Goal: Obtain resource: Obtain resource

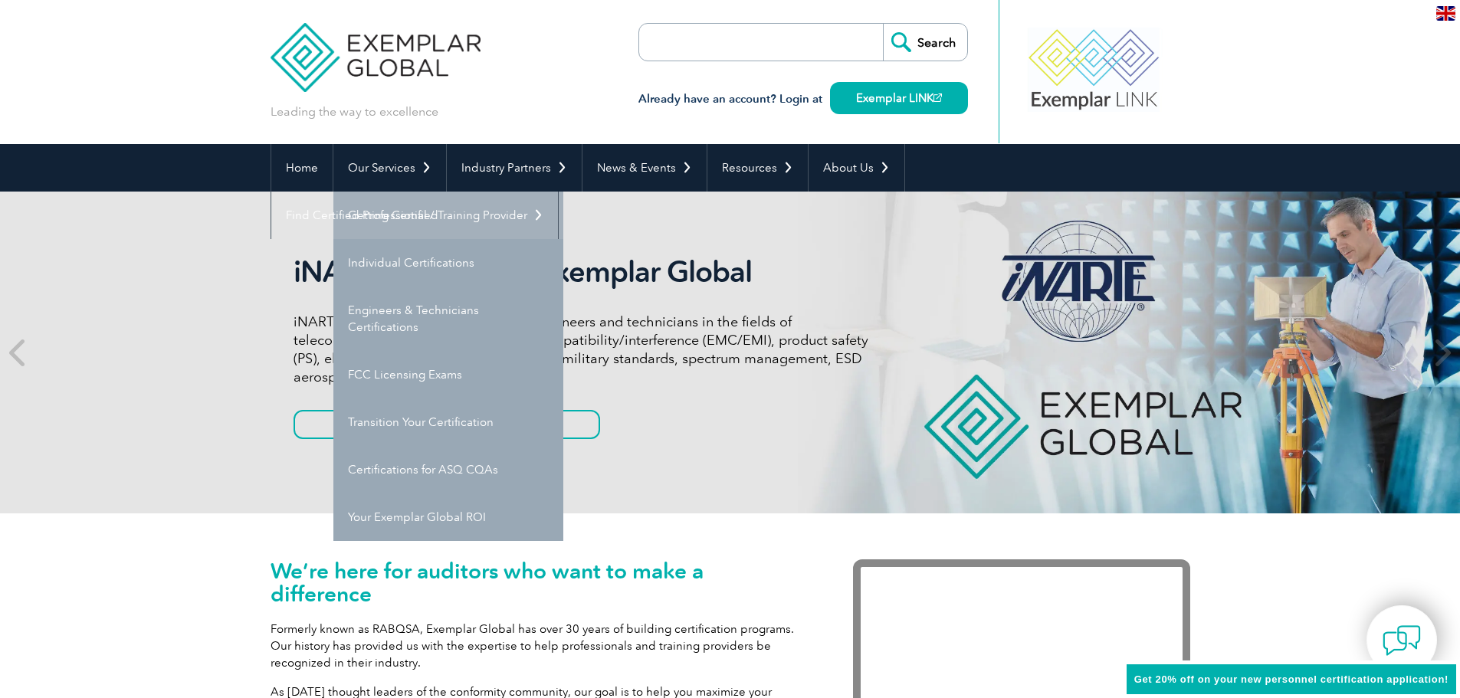
click at [394, 215] on link "Getting Certified" at bounding box center [448, 216] width 230 height 48
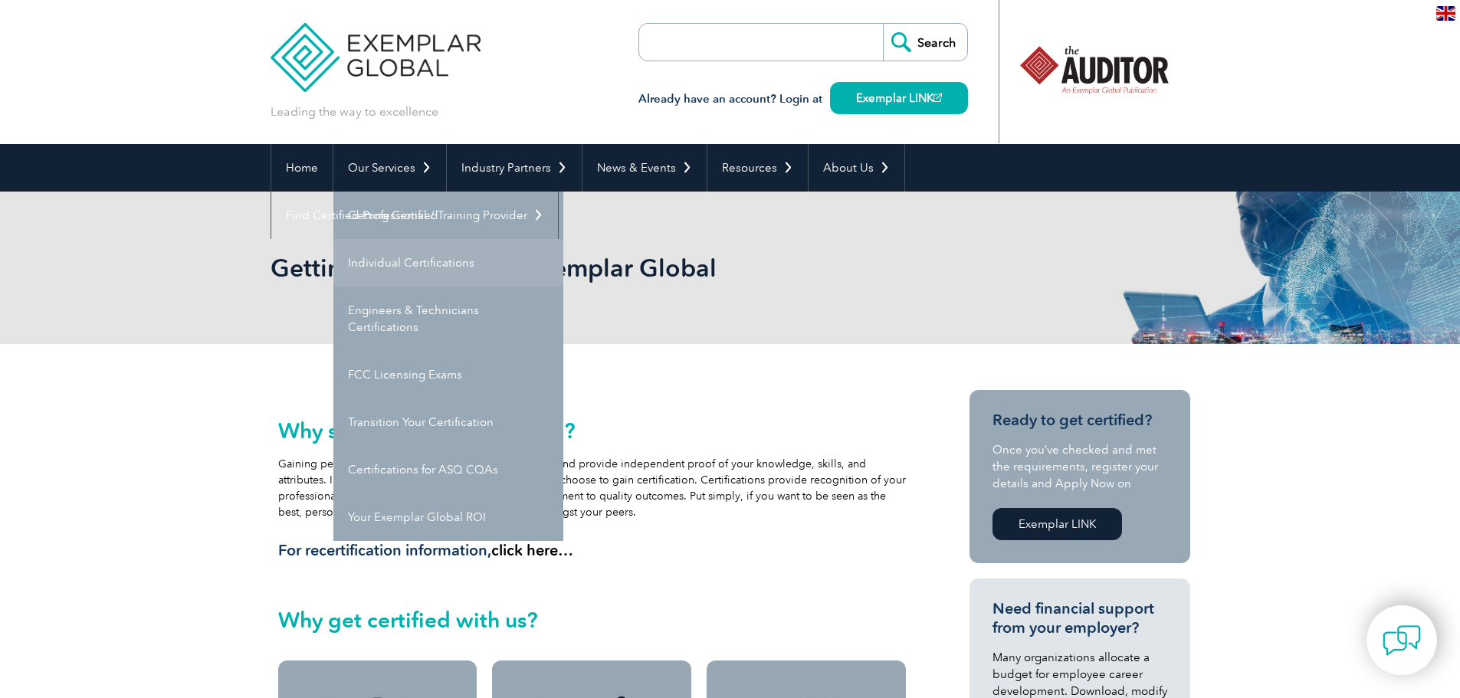
click at [392, 264] on link "Individual Certifications" at bounding box center [448, 263] width 230 height 48
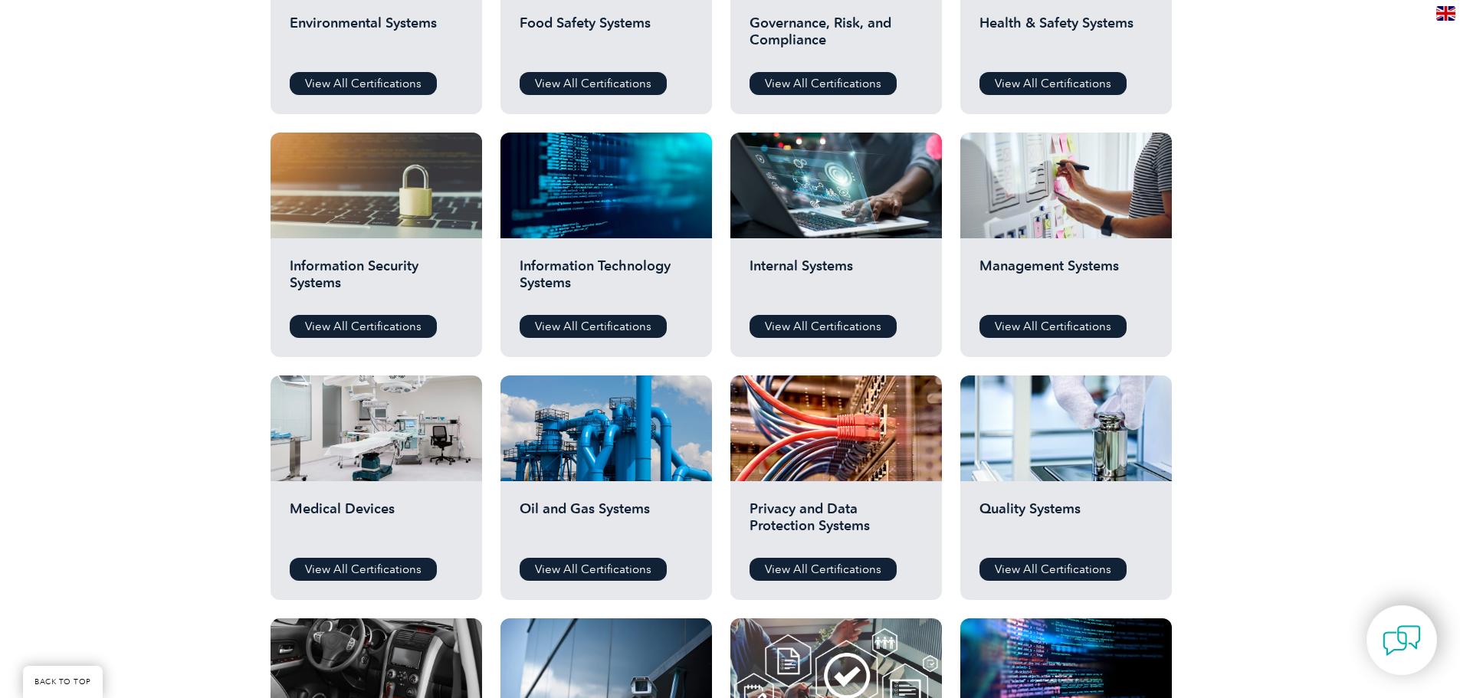
scroll to position [690, 0]
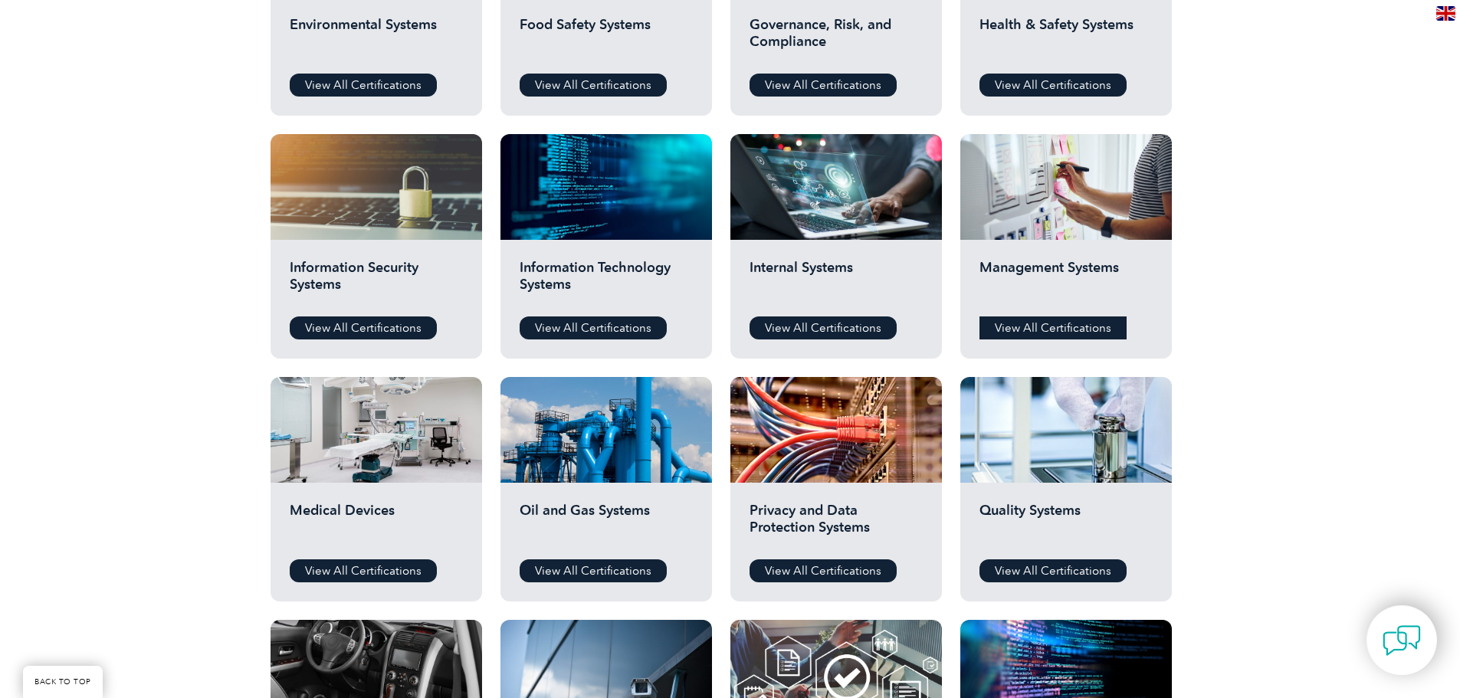
click at [1019, 325] on link "View All Certifications" at bounding box center [1052, 328] width 147 height 23
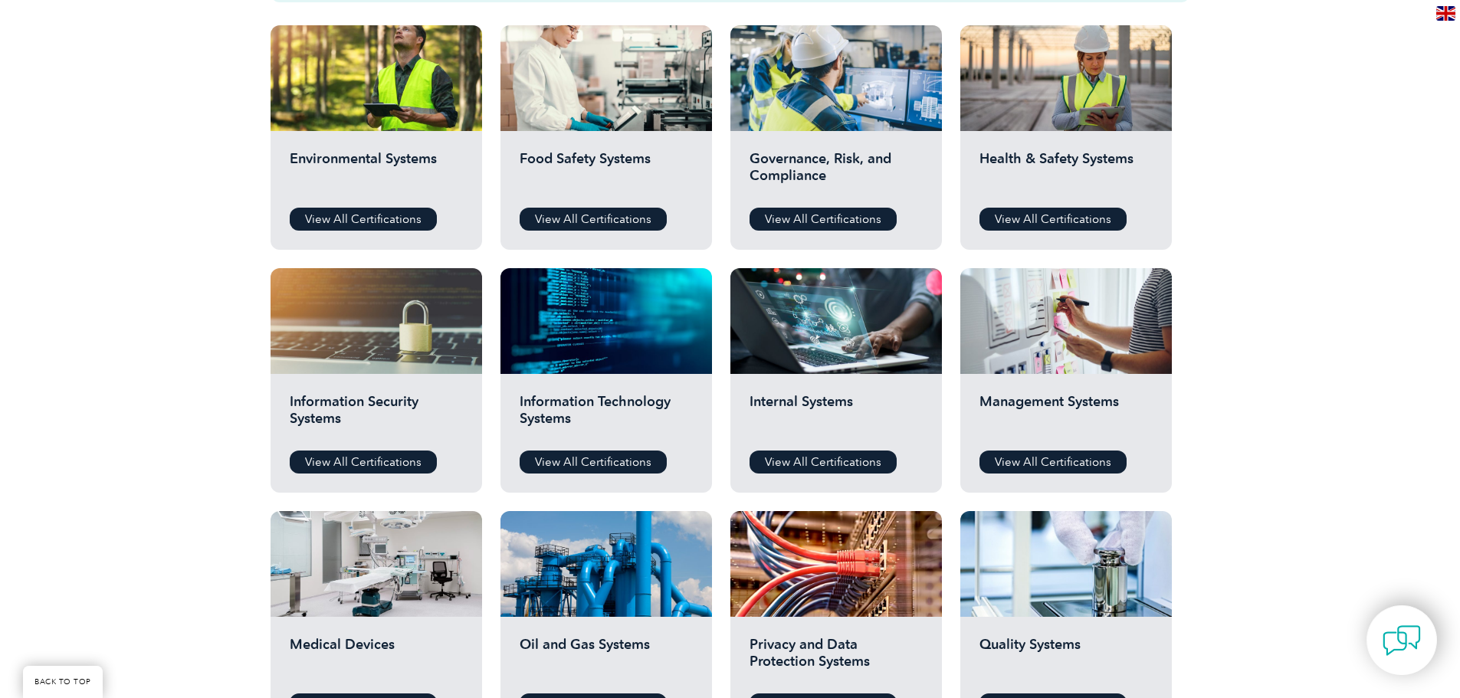
scroll to position [536, 0]
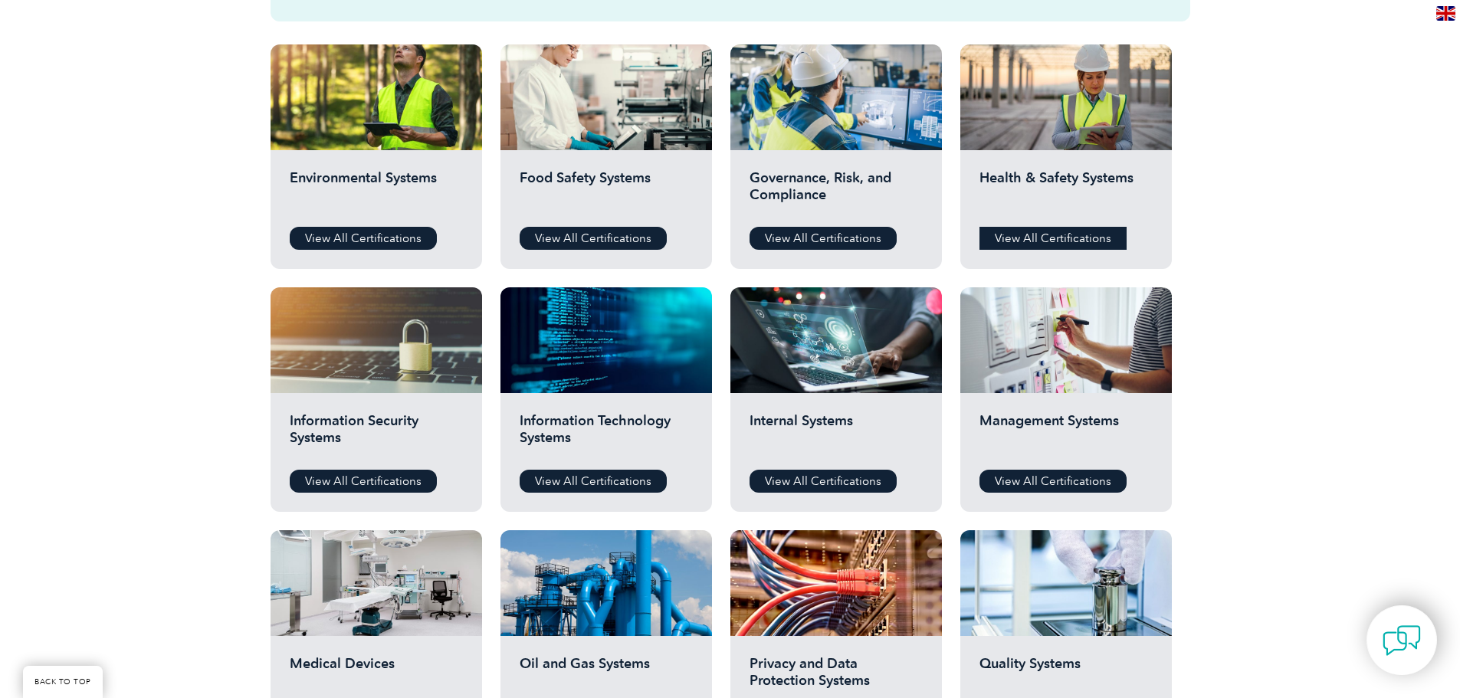
click at [1037, 234] on link "View All Certifications" at bounding box center [1052, 238] width 147 height 23
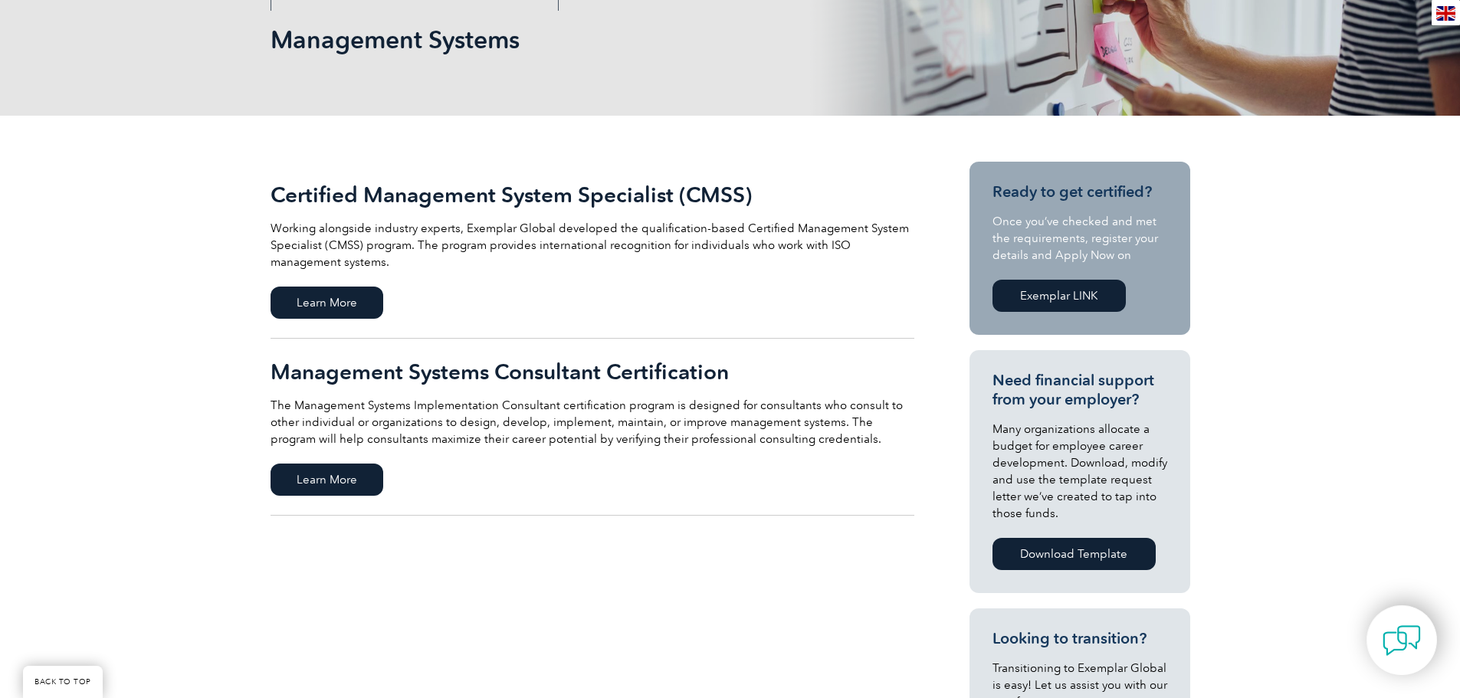
scroll to position [230, 0]
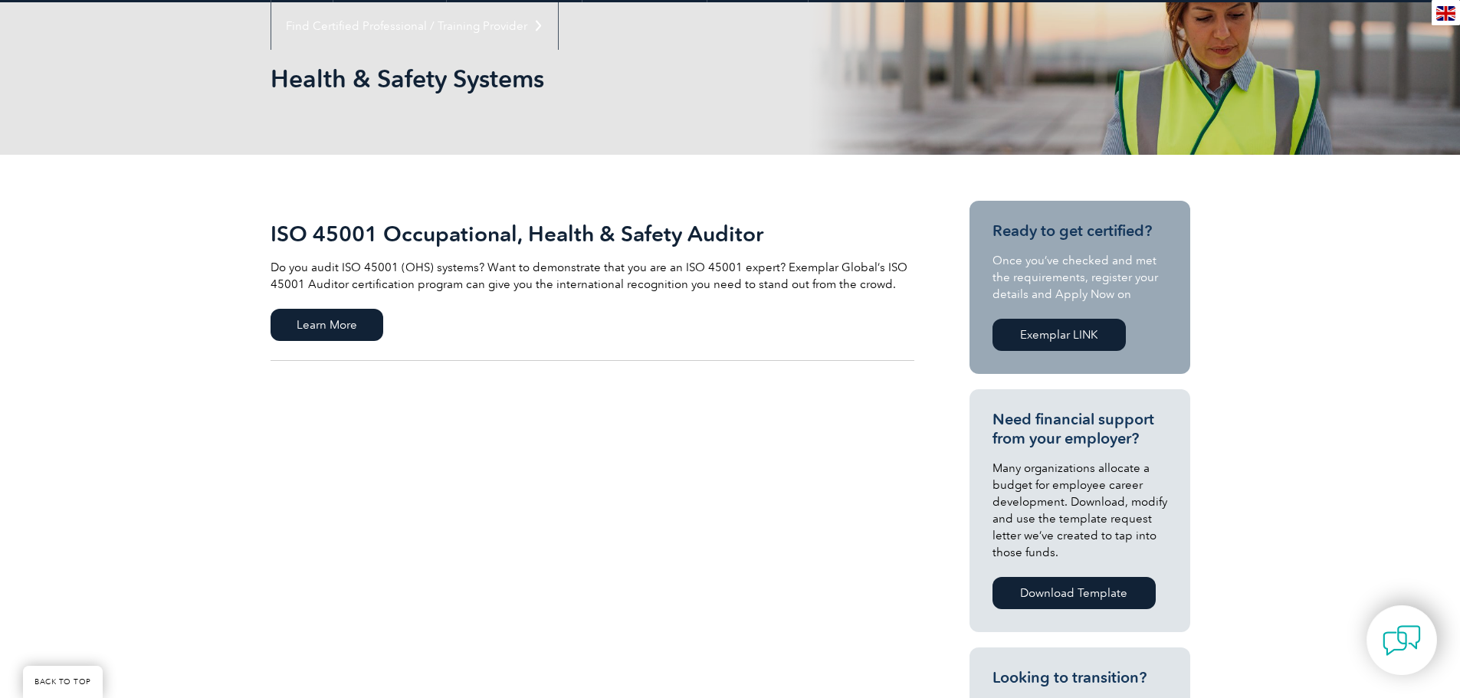
scroll to position [230, 0]
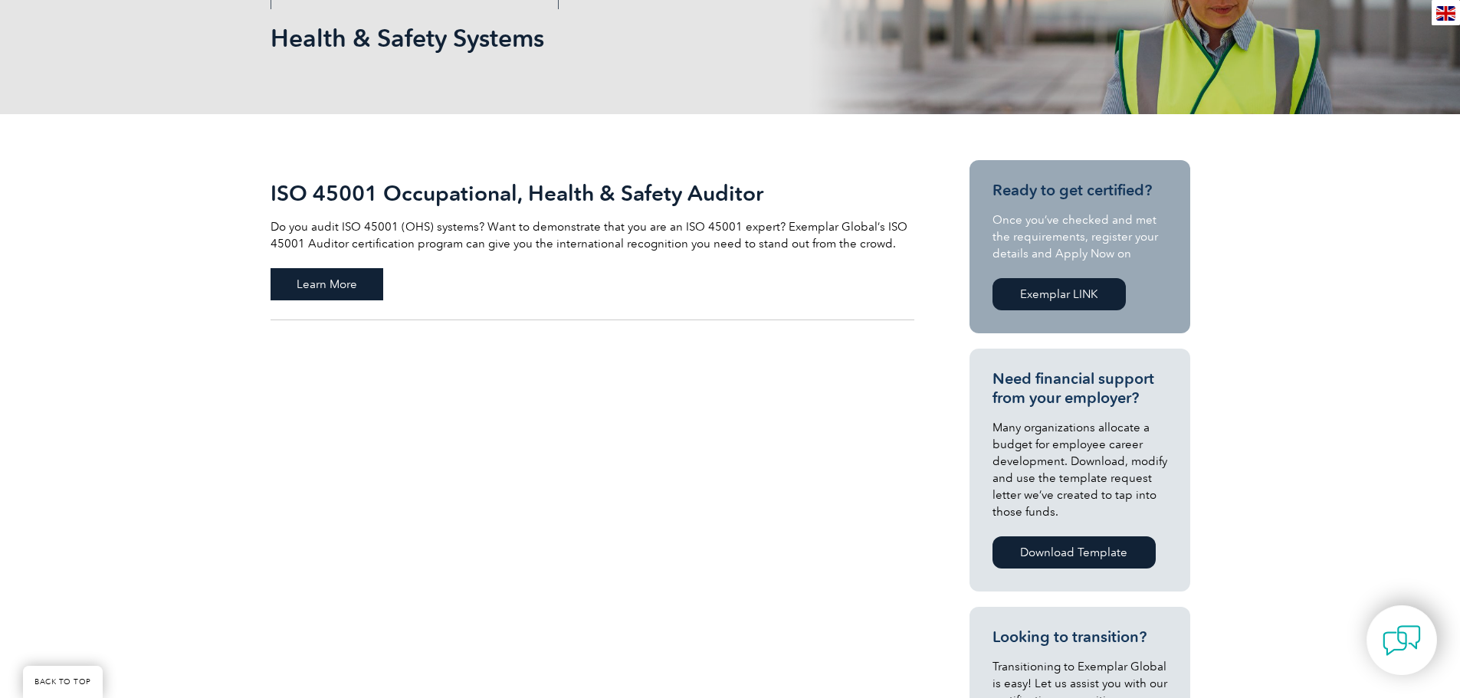
click at [318, 284] on span "Learn More" at bounding box center [327, 284] width 113 height 32
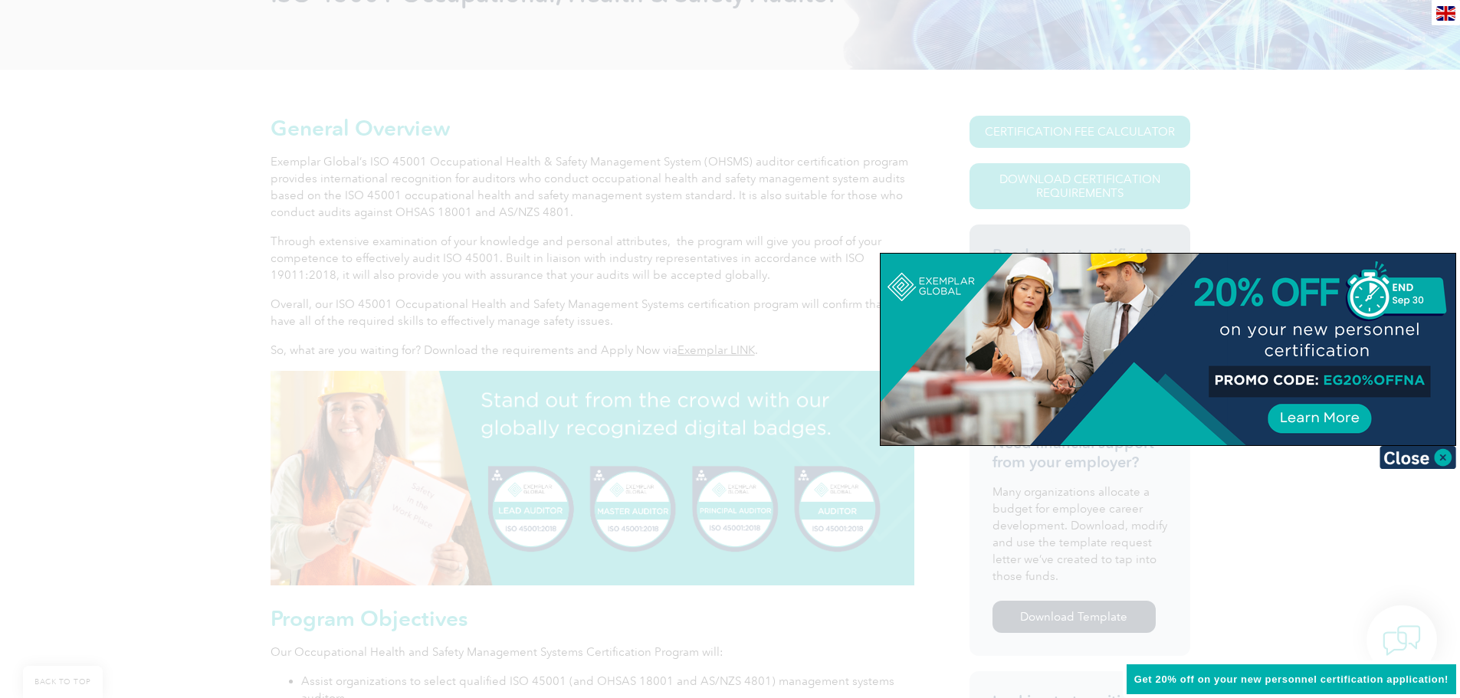
scroll to position [230, 0]
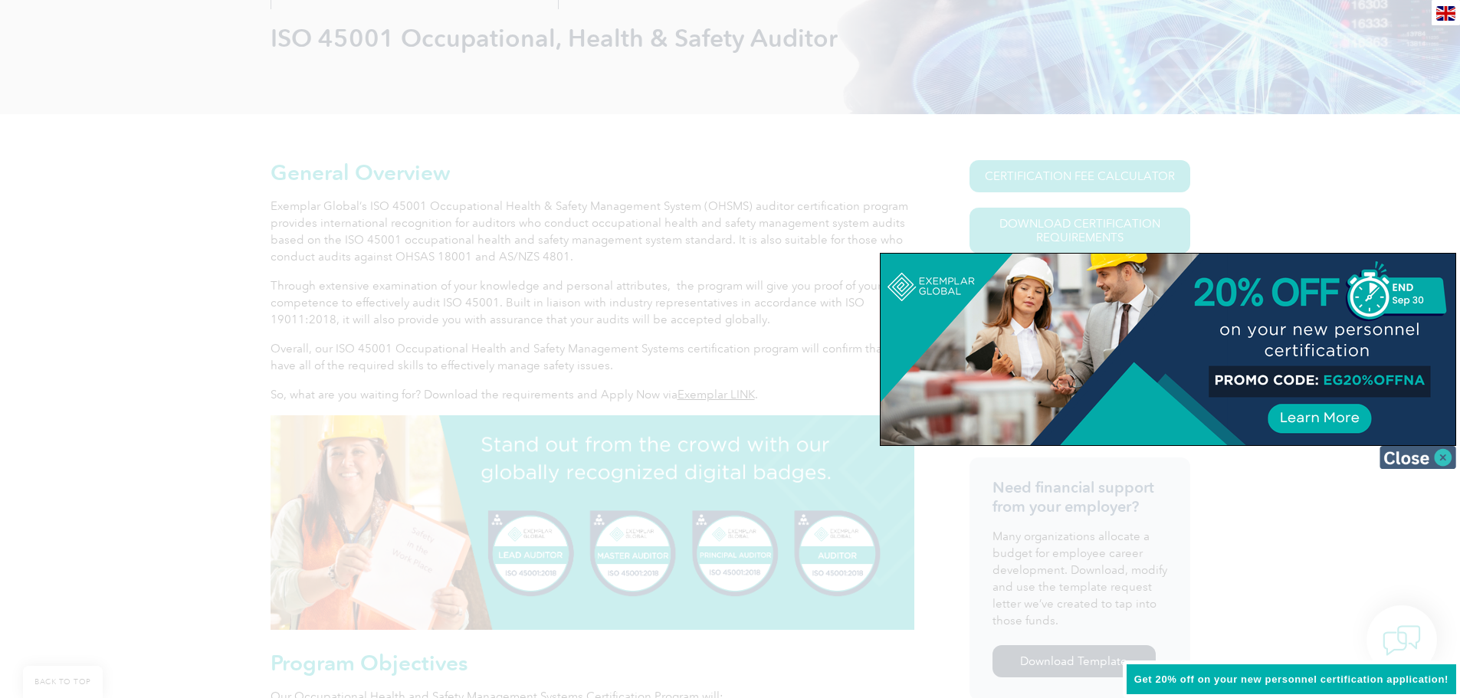
click at [1414, 449] on img at bounding box center [1418, 457] width 77 height 23
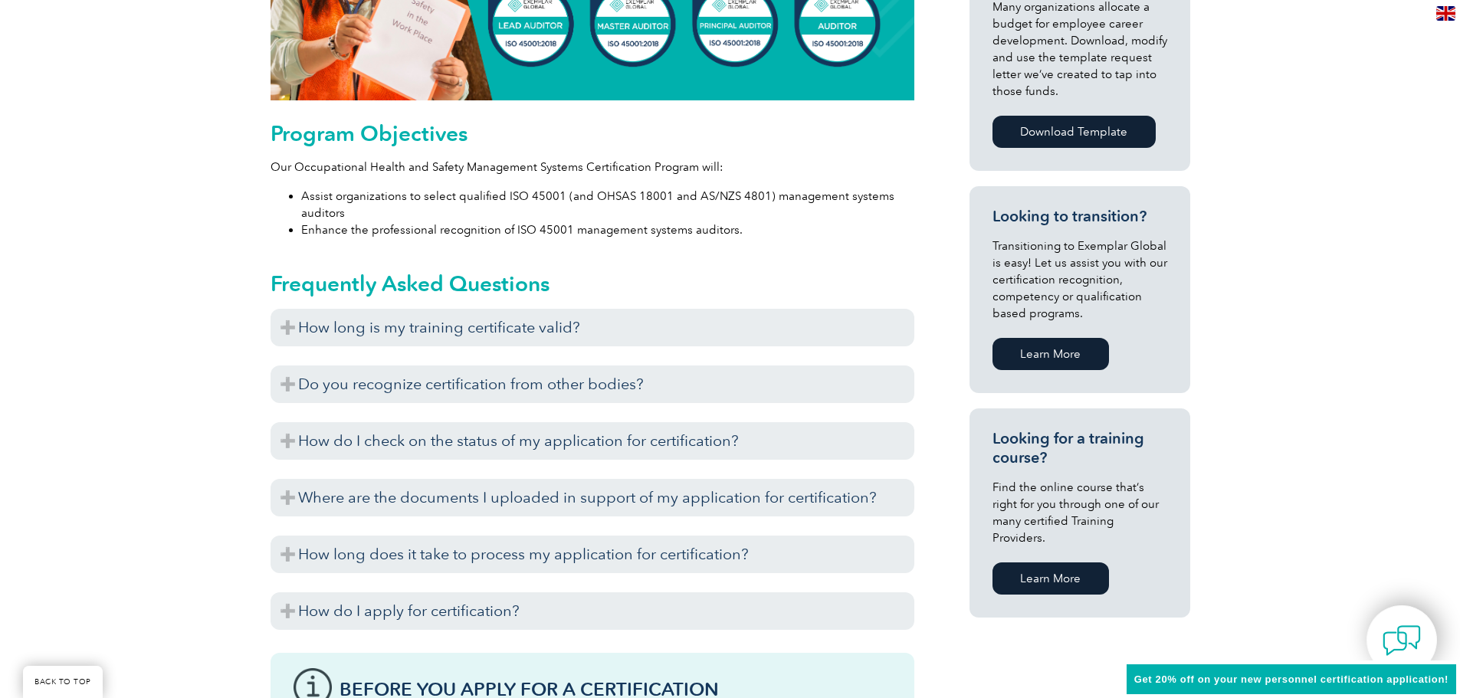
scroll to position [766, 0]
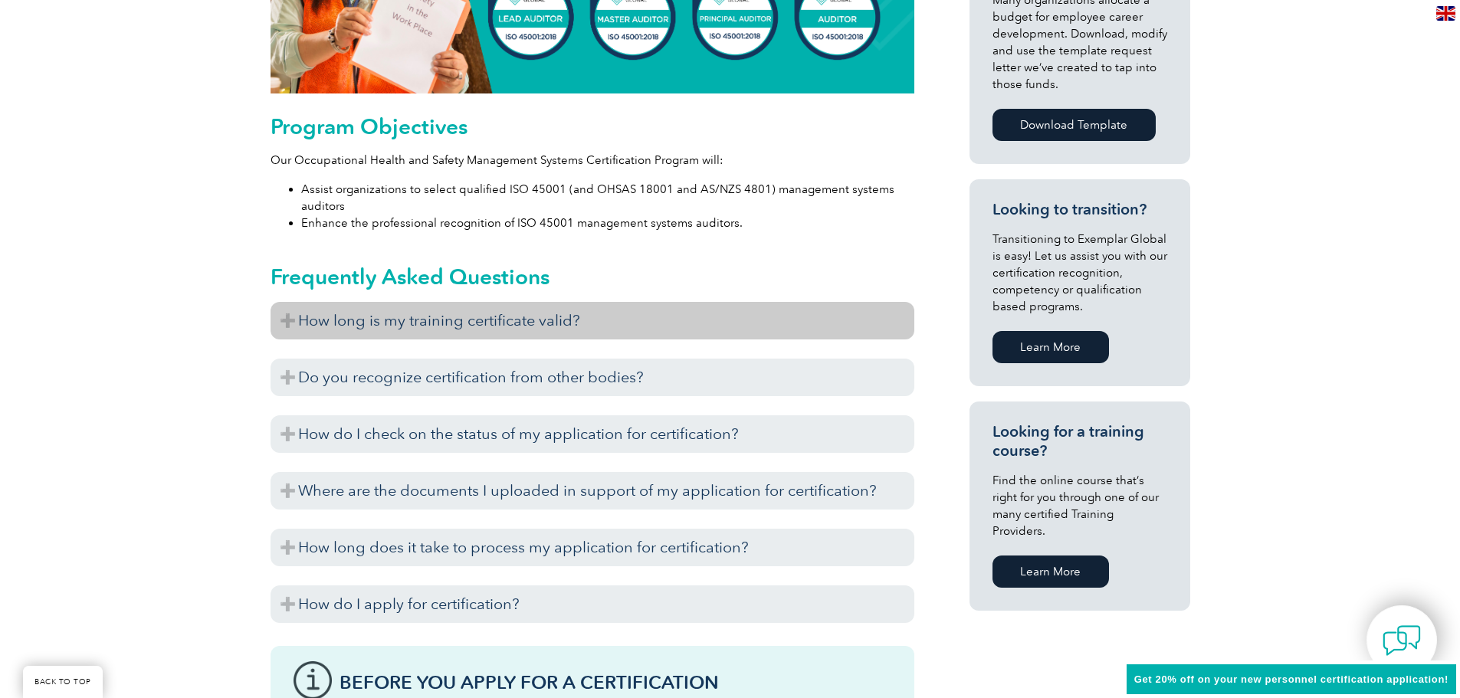
click at [283, 325] on h3 "How long is my training certificate valid?" at bounding box center [593, 321] width 644 height 38
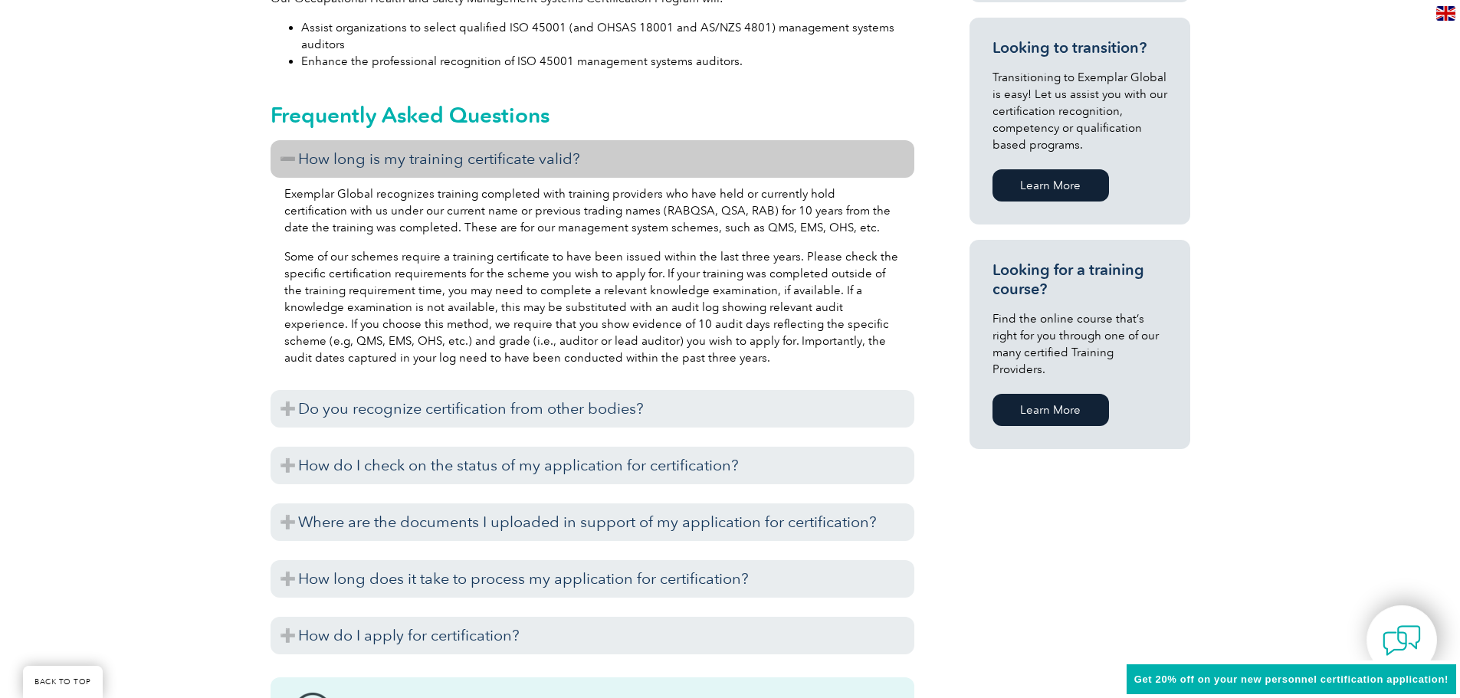
scroll to position [996, 0]
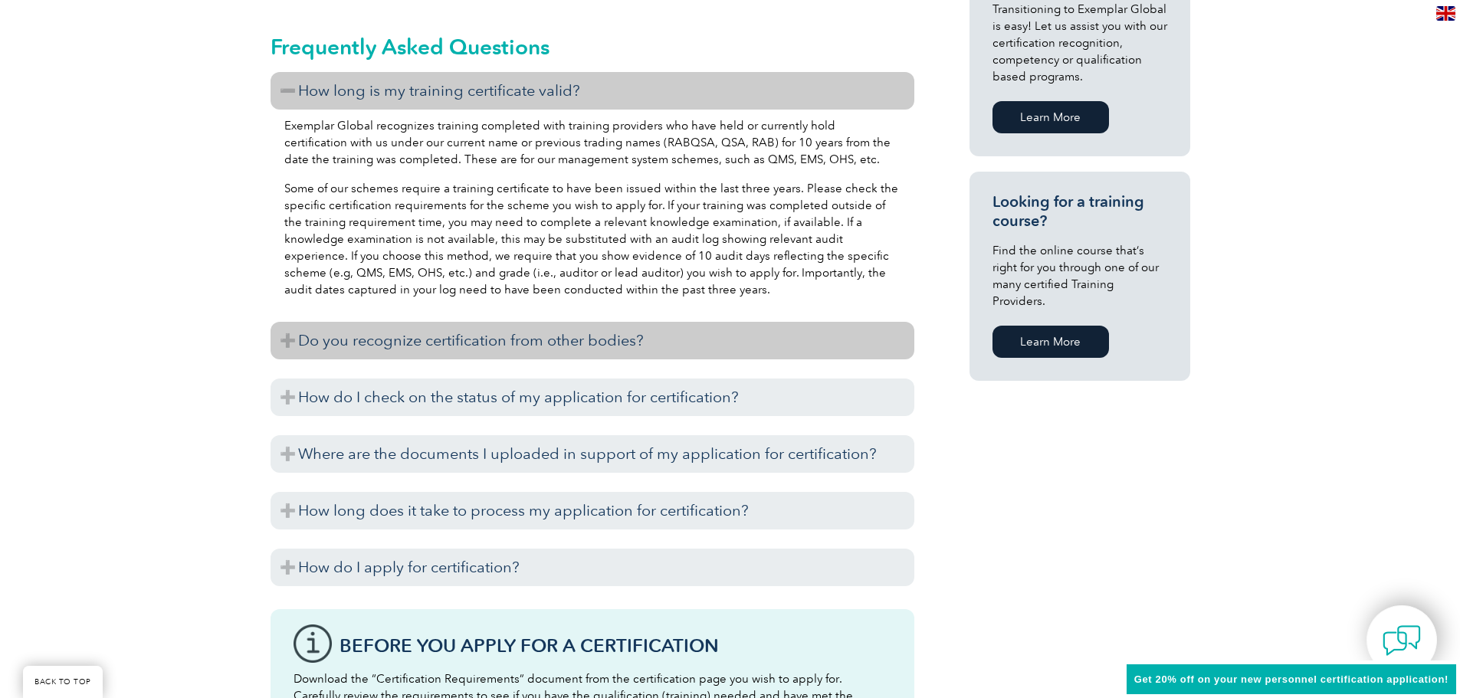
click at [283, 331] on h3 "Do you recognize certification from other bodies?" at bounding box center [593, 341] width 644 height 38
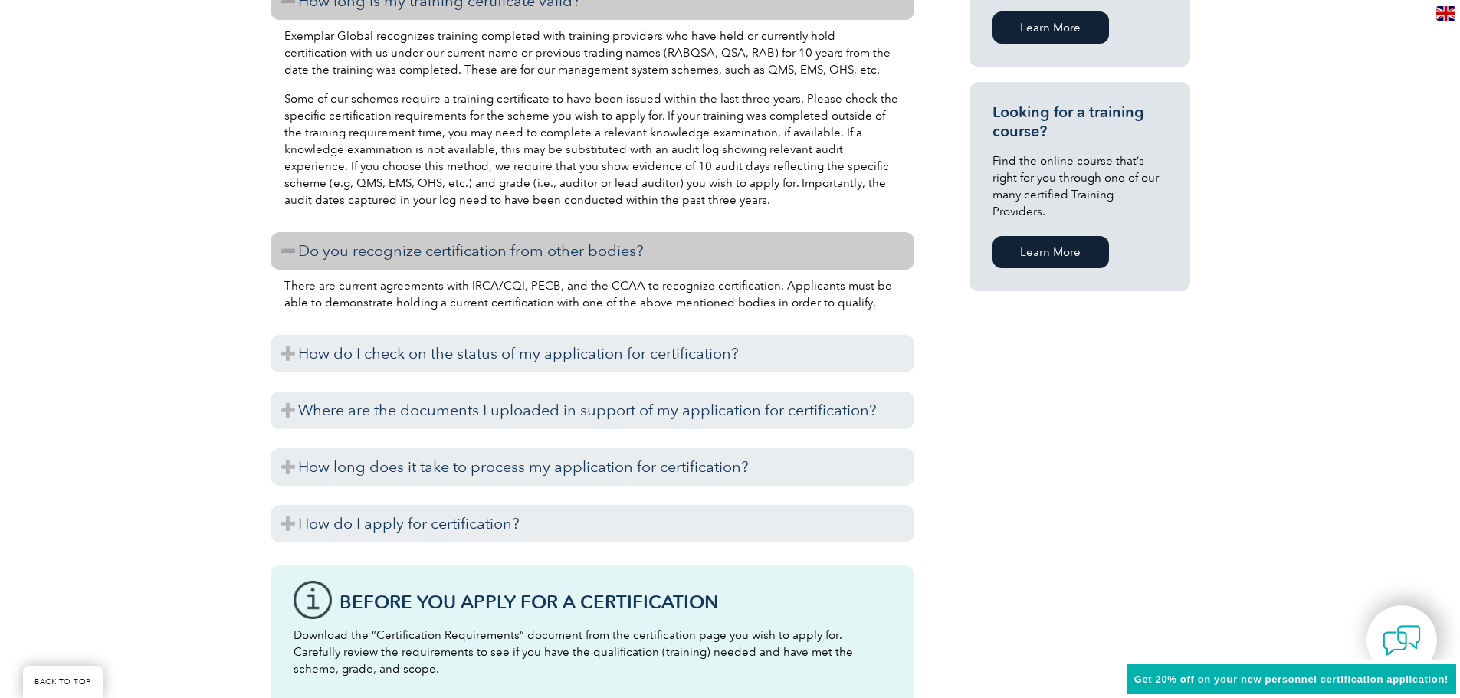
scroll to position [1150, 0]
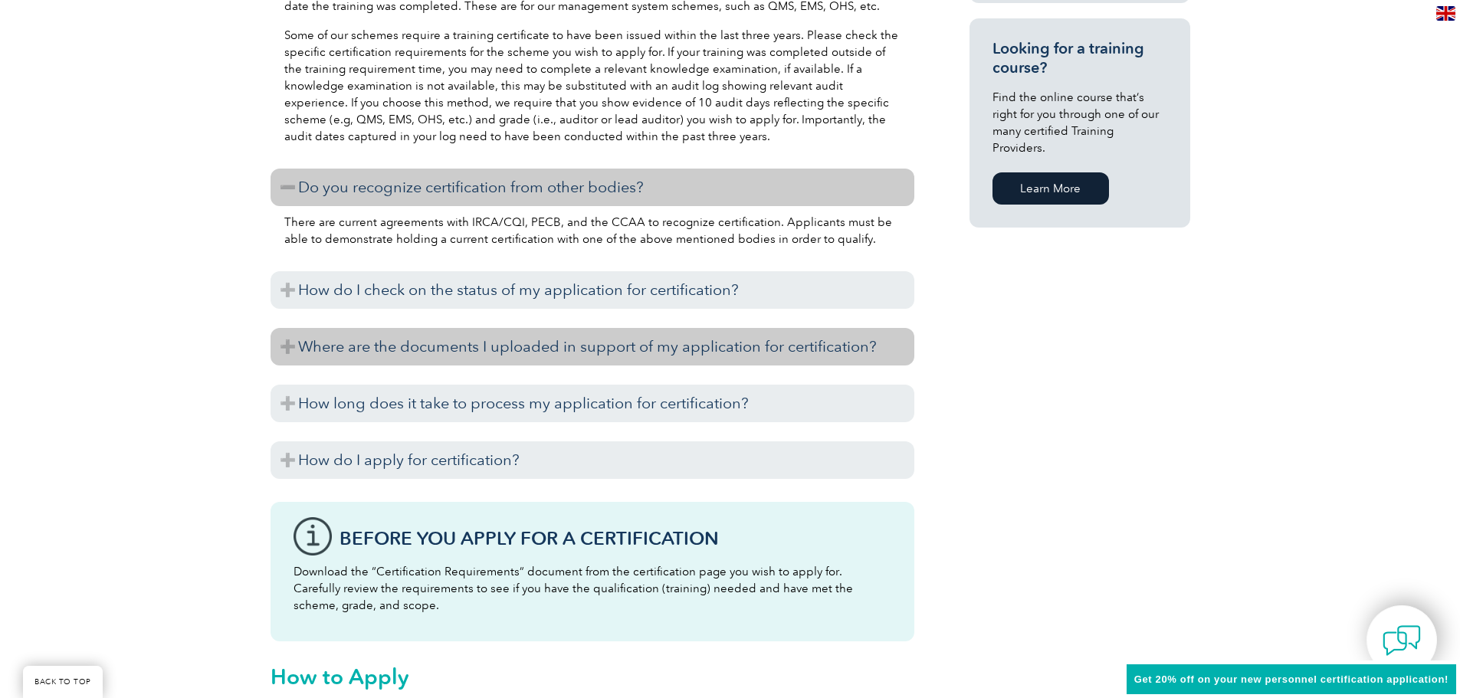
click at [301, 336] on h3 "Where are the documents I uploaded in support of my application for certificati…" at bounding box center [593, 347] width 644 height 38
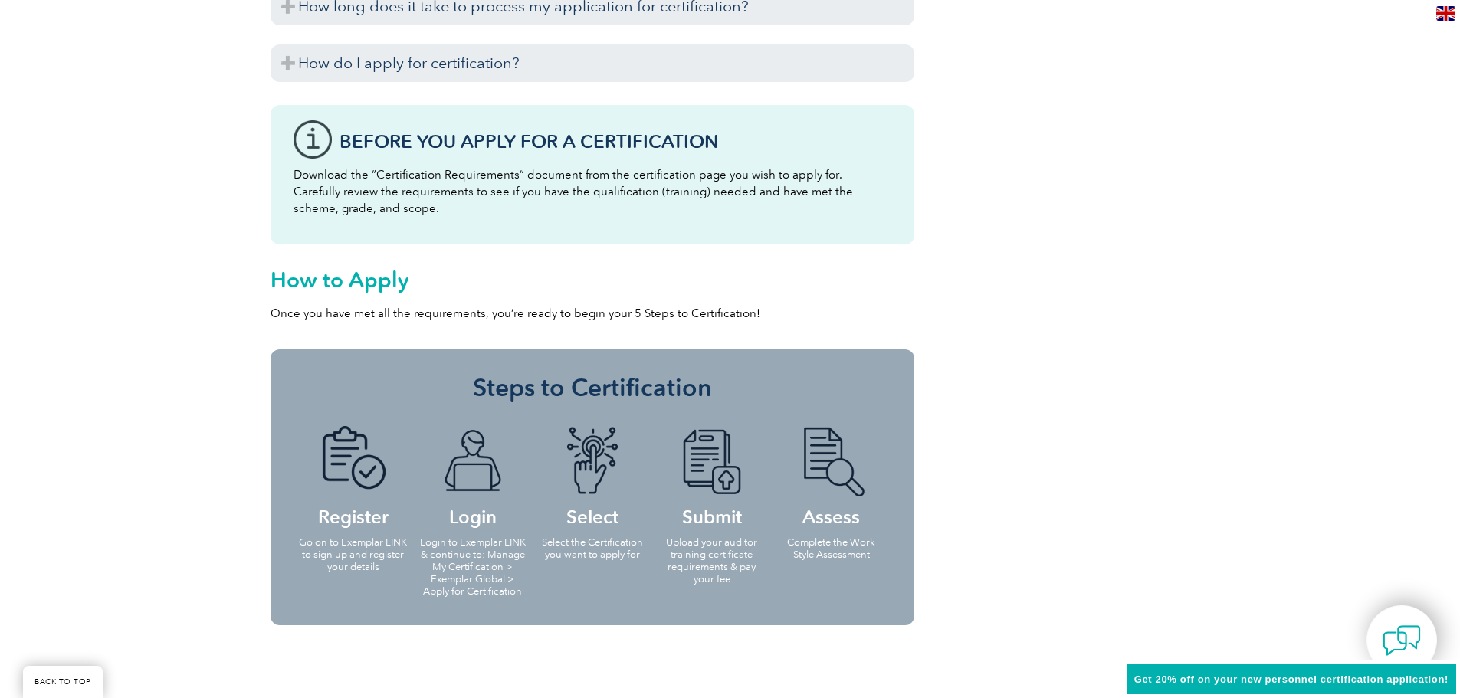
scroll to position [1533, 0]
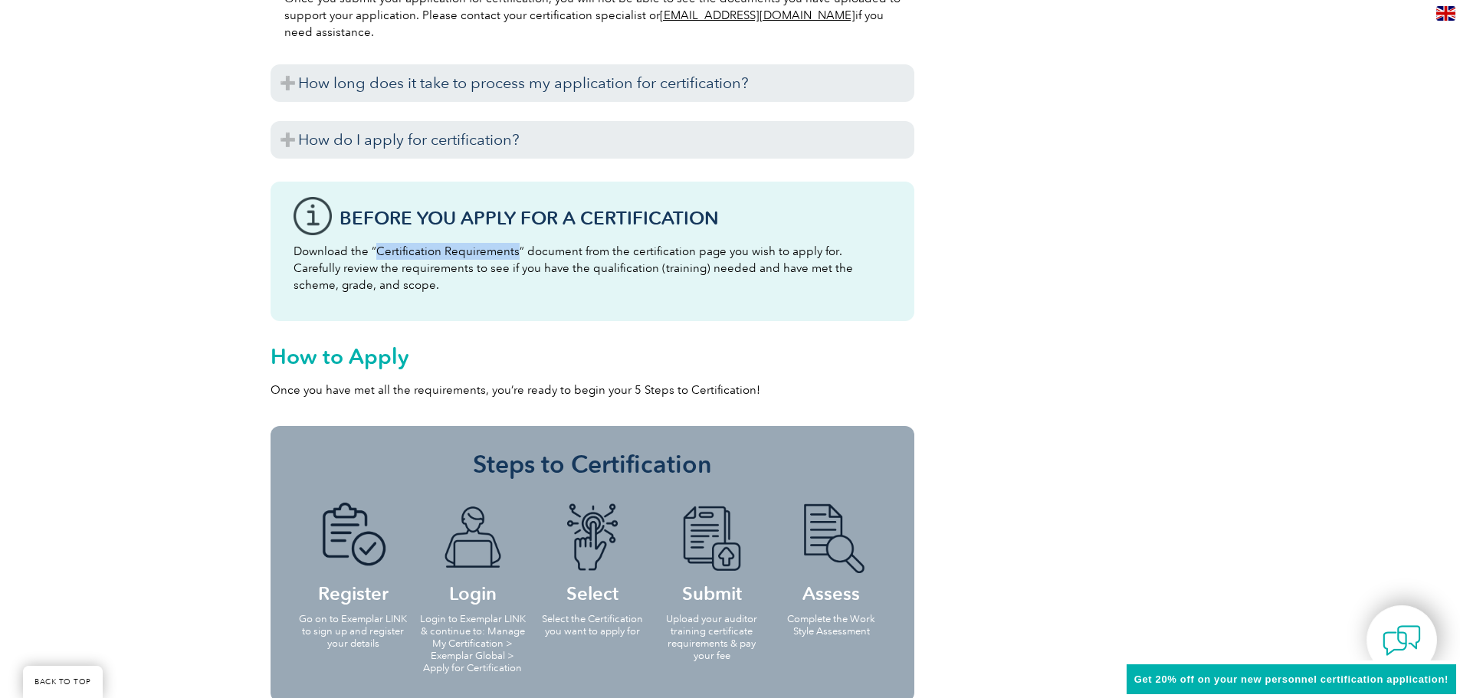
drag, startPoint x: 377, startPoint y: 248, endPoint x: 513, endPoint y: 256, distance: 135.9
click at [513, 256] on p "Download the “Certification Requirements” document from the certification page …" at bounding box center [593, 268] width 598 height 51
copy p "Certification Requirements"
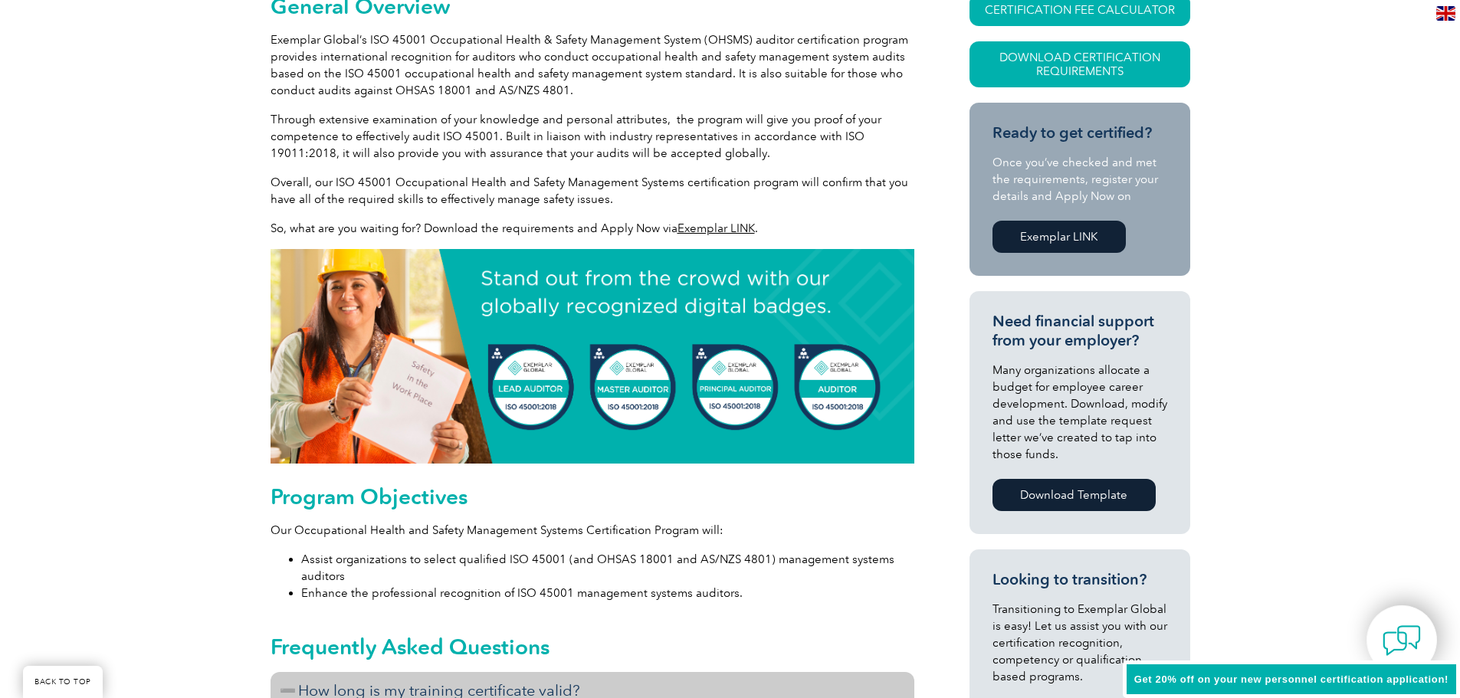
scroll to position [0, 0]
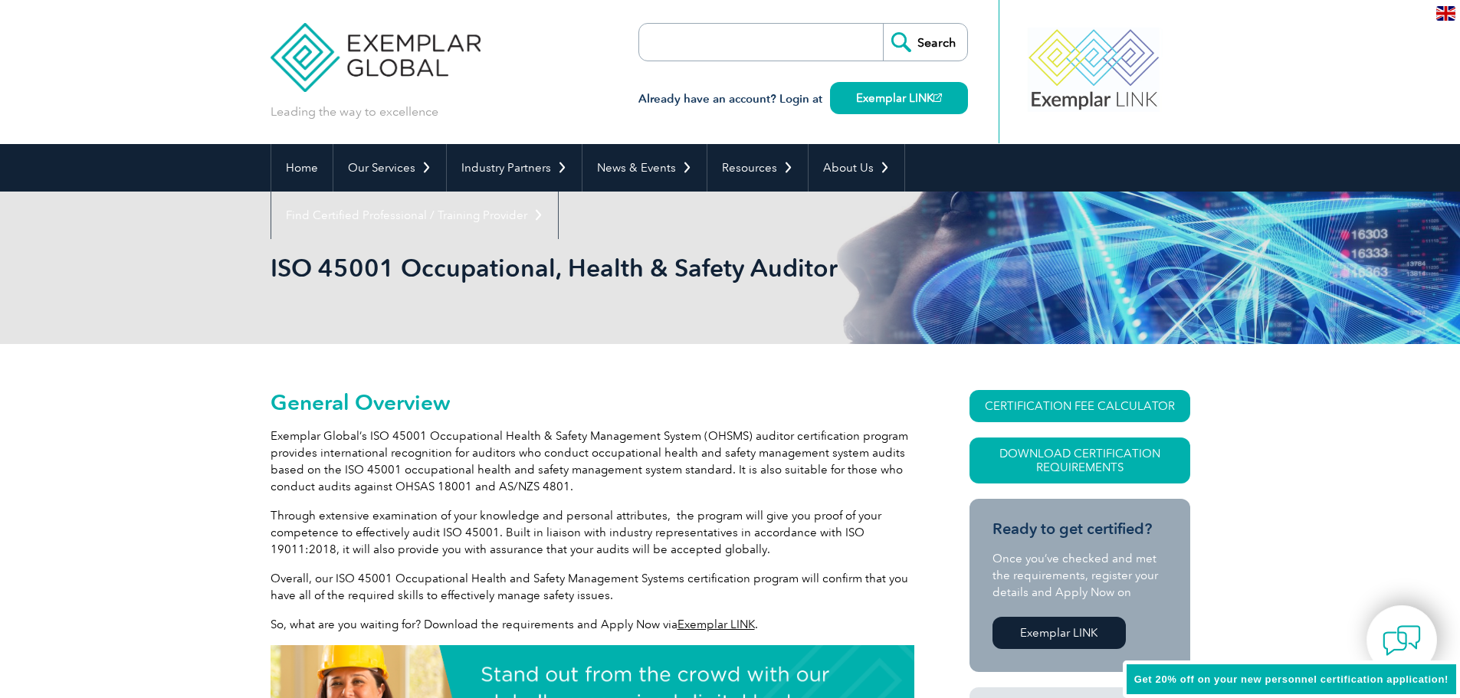
click at [745, 42] on input "search" at bounding box center [727, 42] width 161 height 37
paste input "Certification Requirements"
type input "Certification Requirements"
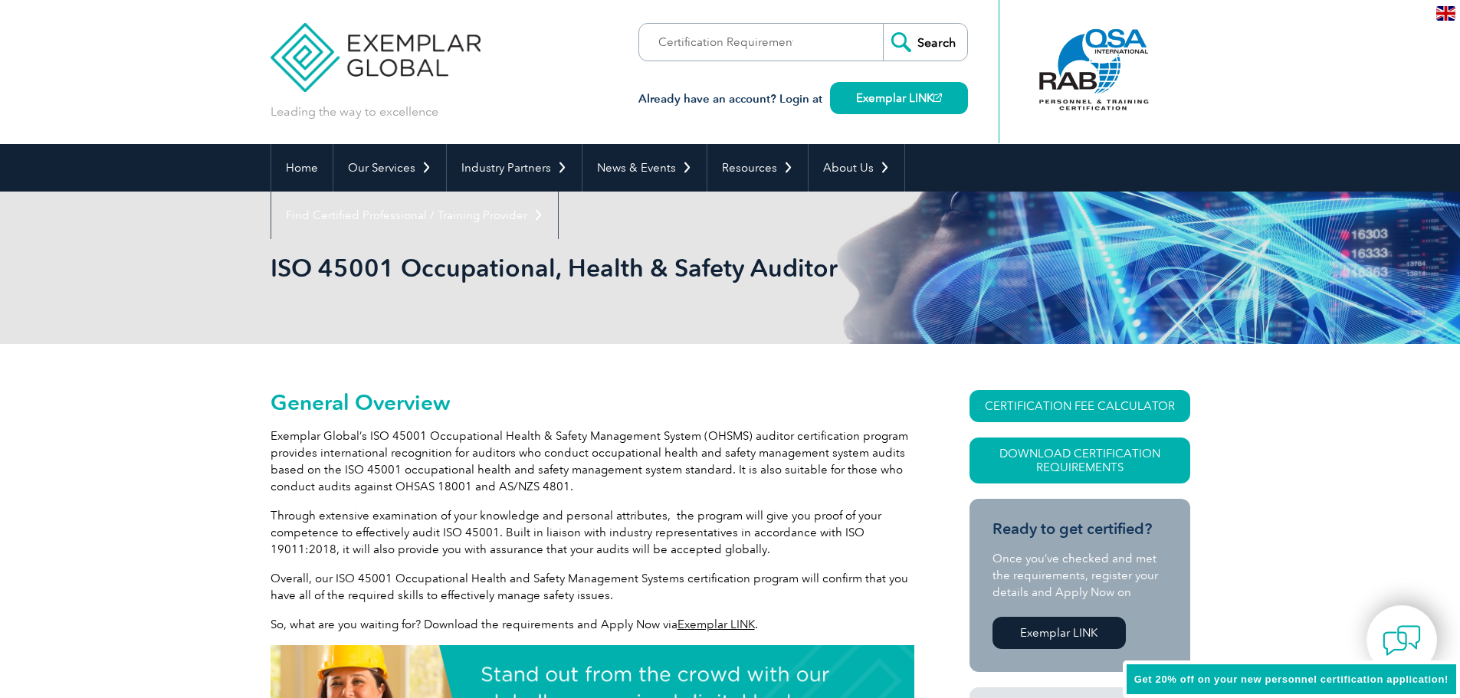
click at [943, 41] on input "Search" at bounding box center [925, 42] width 84 height 37
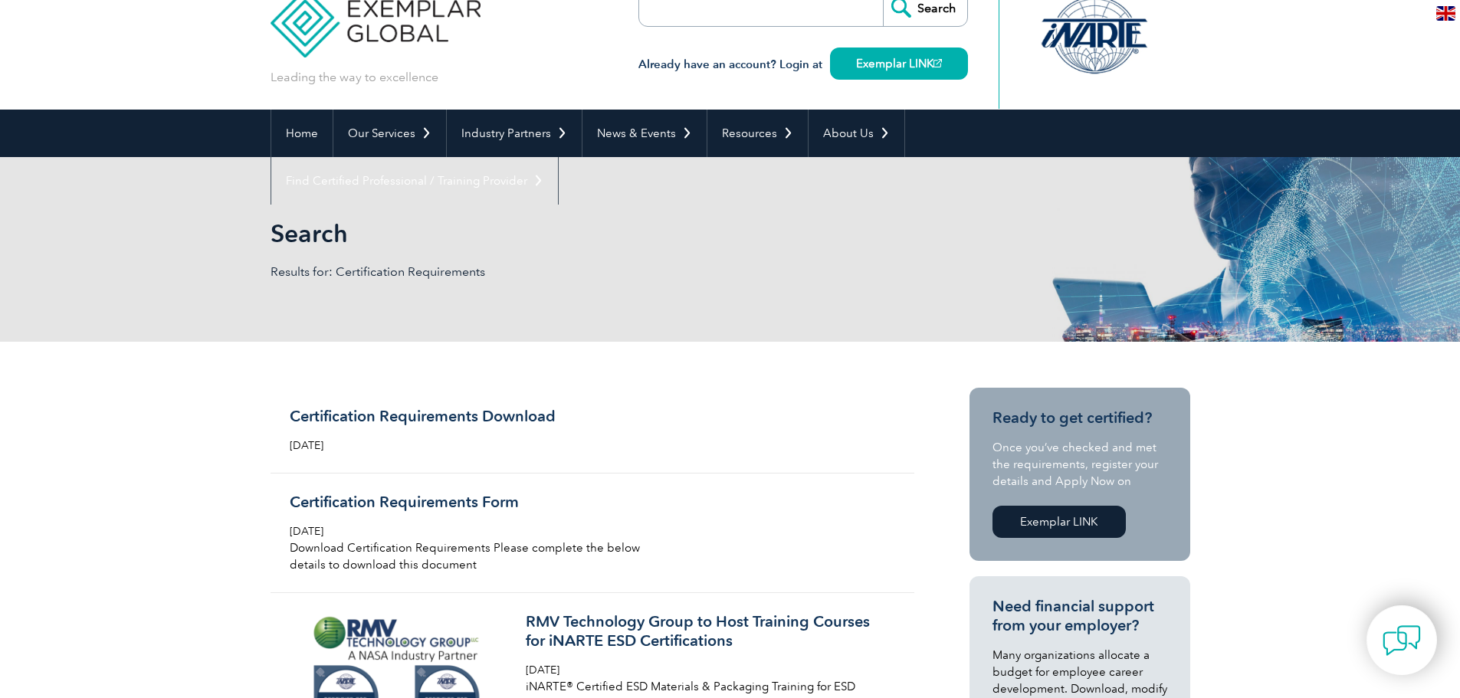
scroll to position [153, 0]
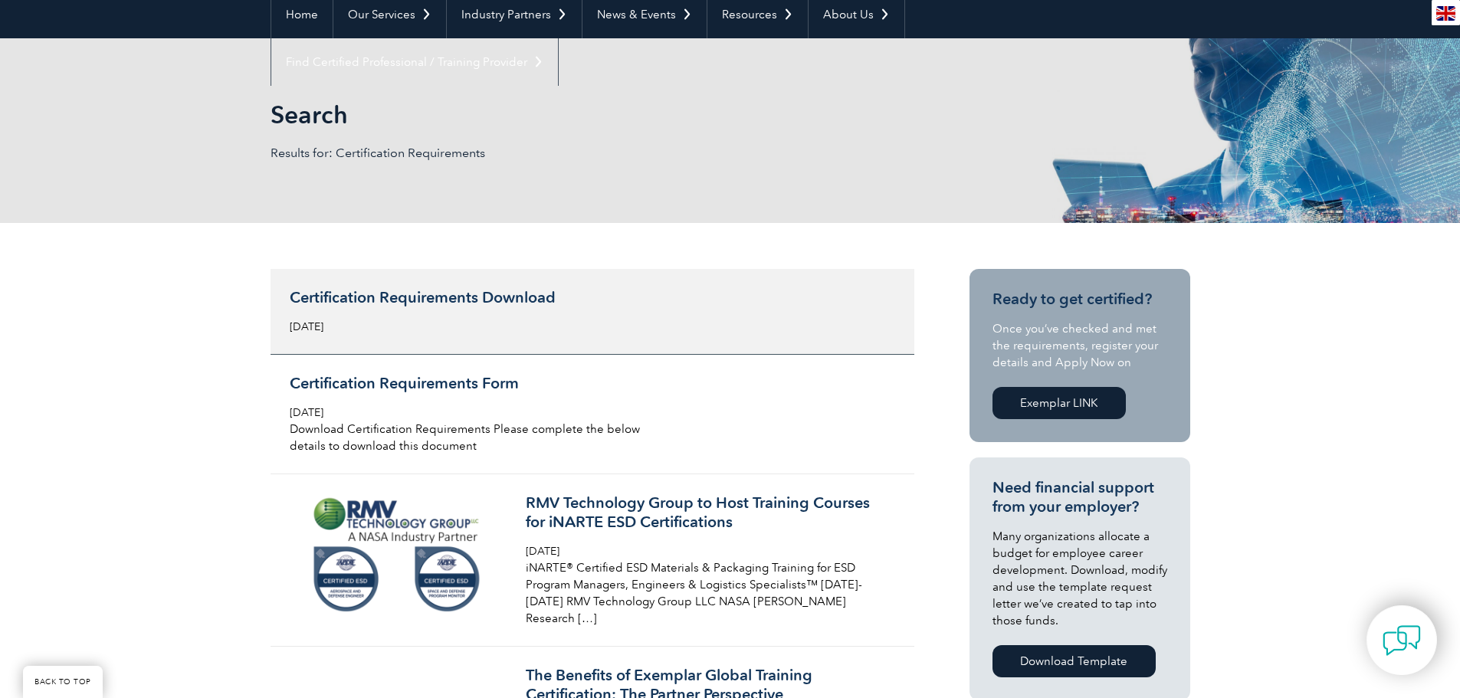
click at [459, 290] on h3 "Certification Requirements Download" at bounding box center [471, 297] width 363 height 19
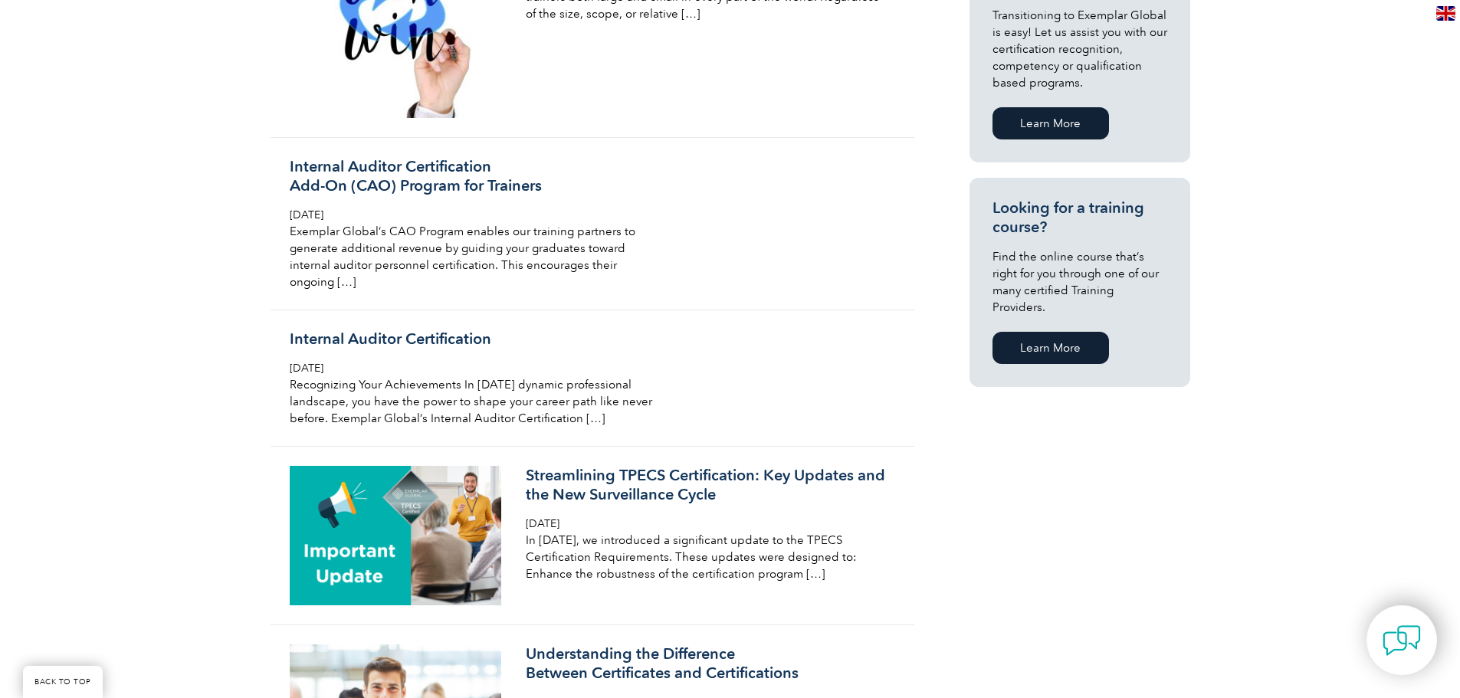
scroll to position [920, 0]
